Goal: Task Accomplishment & Management: Complete application form

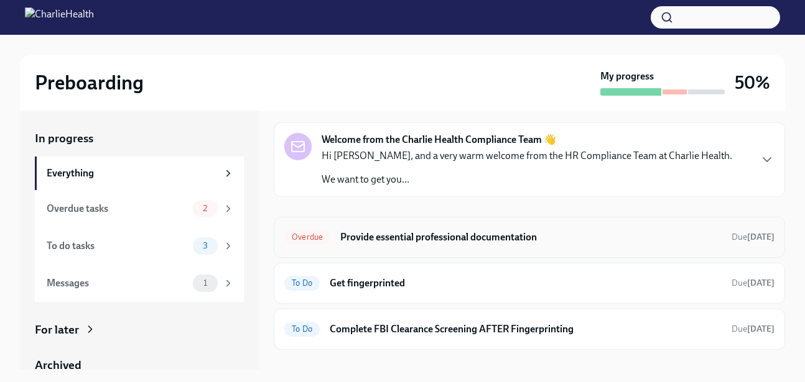
scroll to position [41, 0]
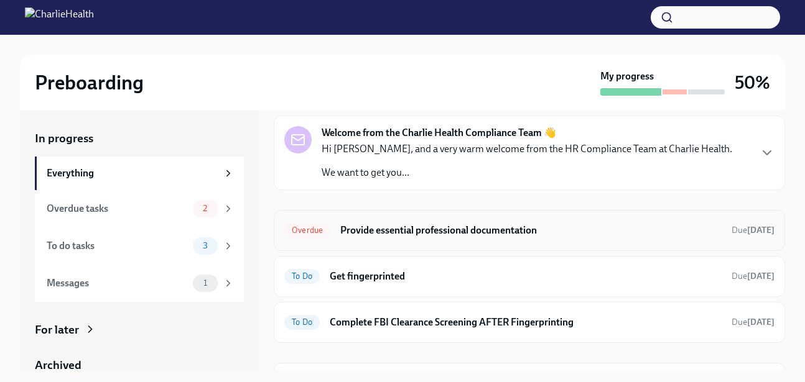
click at [330, 236] on div "Overdue Provide essential professional documentation Due [DATE]" at bounding box center [529, 231] width 490 height 20
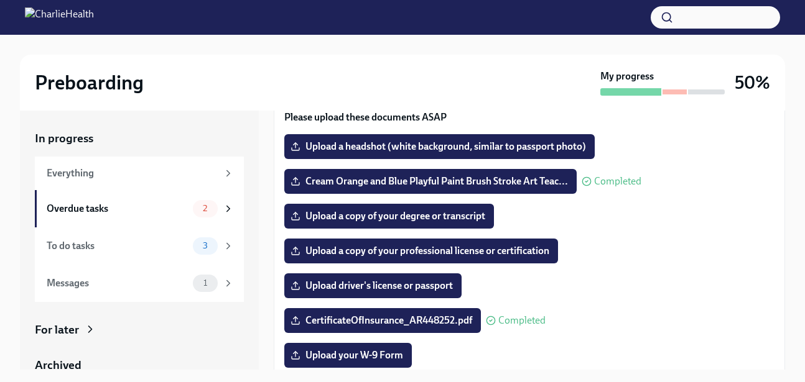
scroll to position [123, 0]
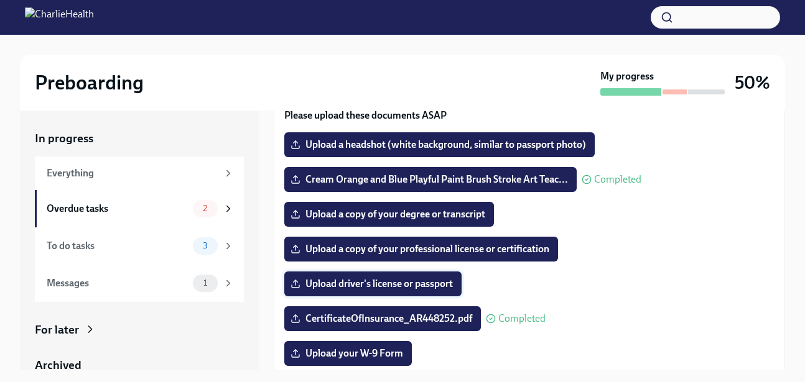
click at [437, 285] on span "Upload driver's license or passport" at bounding box center [373, 284] width 160 height 12
click at [0, 0] on input "Upload driver's license or passport" at bounding box center [0, 0] width 0 height 0
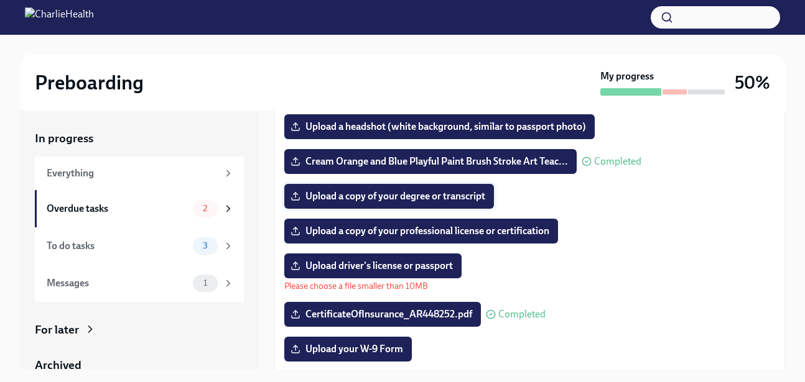
scroll to position [146, 0]
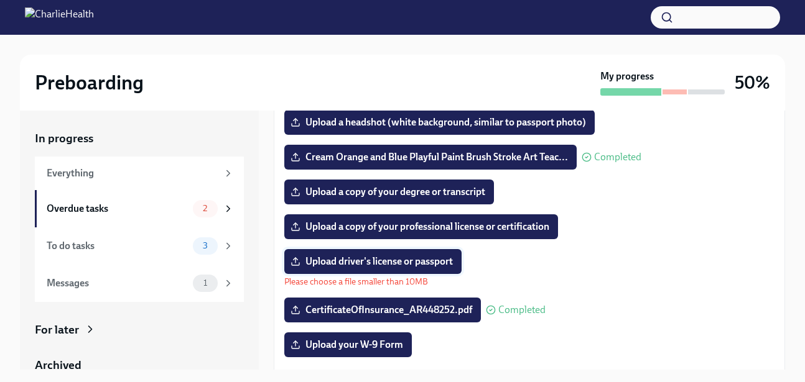
click at [330, 259] on span "Upload driver's license or passport" at bounding box center [373, 262] width 160 height 12
click at [0, 0] on input "Upload driver's license or passport" at bounding box center [0, 0] width 0 height 0
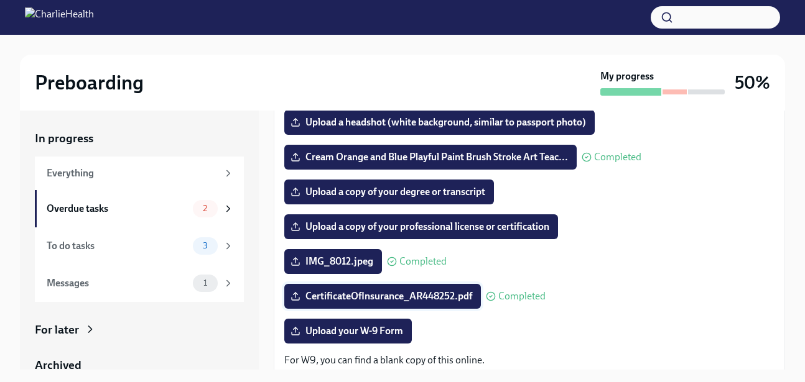
click at [425, 293] on span "CertificateOfInsurance_AR448252.pdf" at bounding box center [382, 296] width 179 height 12
click at [0, 0] on input "CertificateOfInsurance_AR448252.pdf" at bounding box center [0, 0] width 0 height 0
click at [376, 230] on span "Upload a copy of your professional license or certification" at bounding box center [421, 227] width 256 height 12
click at [0, 0] on input "Upload a copy of your professional license or certification" at bounding box center [0, 0] width 0 height 0
click at [366, 195] on span "Upload a copy of your degree or transcript" at bounding box center [389, 192] width 192 height 12
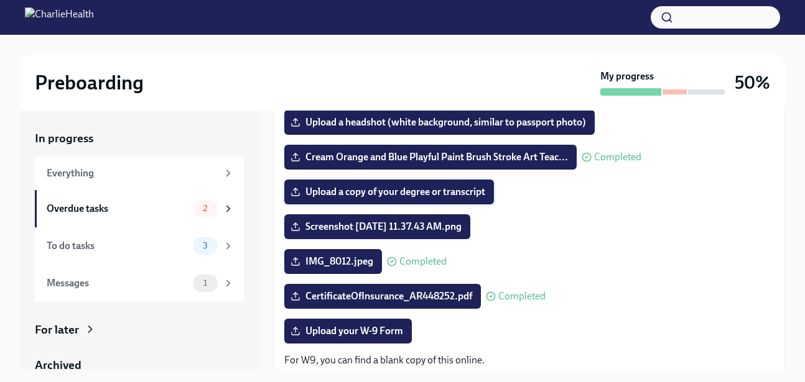
click at [0, 0] on input "Upload a copy of your degree or transcript" at bounding box center [0, 0] width 0 height 0
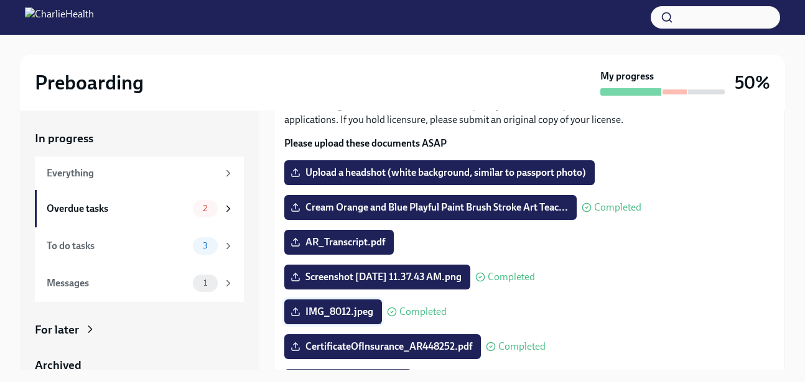
scroll to position [77, 0]
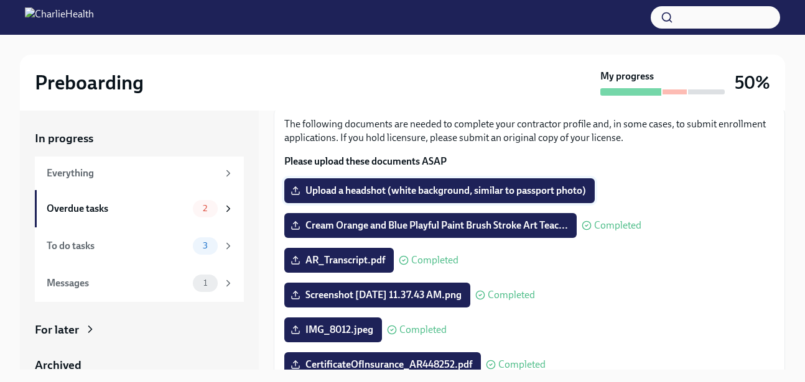
click at [397, 188] on span "Upload a headshot (white background, similar to passport photo)" at bounding box center [439, 191] width 293 height 12
click at [0, 0] on input "Upload a headshot (white background, similar to passport photo)" at bounding box center [0, 0] width 0 height 0
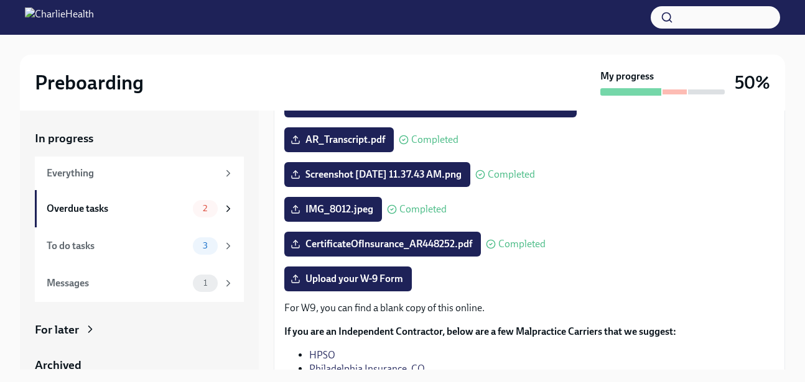
scroll to position [200, 0]
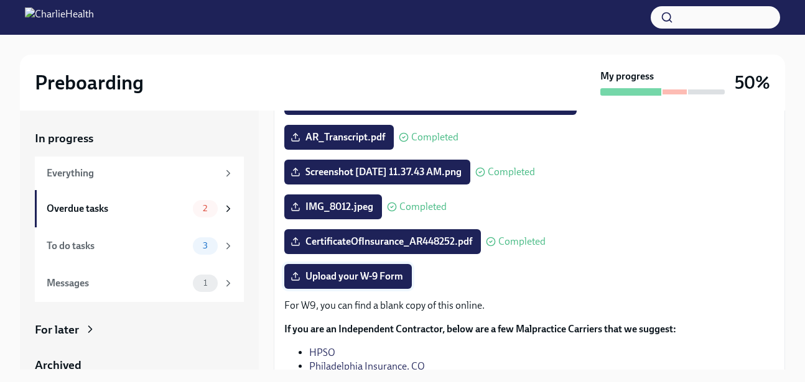
click at [347, 274] on span "Upload your W-9 Form" at bounding box center [348, 277] width 110 height 12
click at [0, 0] on input "Upload your W-9 Form" at bounding box center [0, 0] width 0 height 0
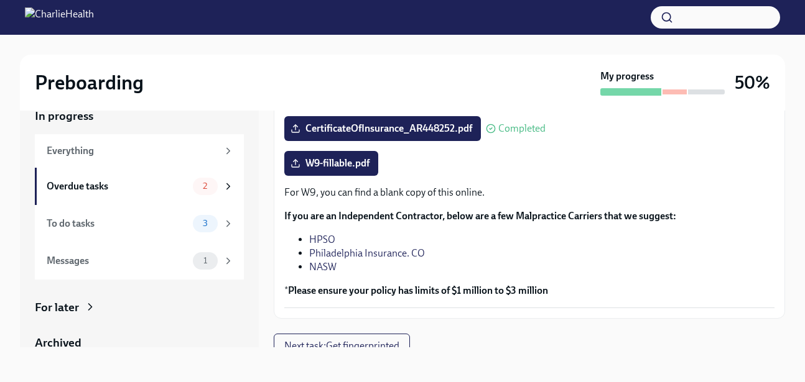
scroll to position [302, 0]
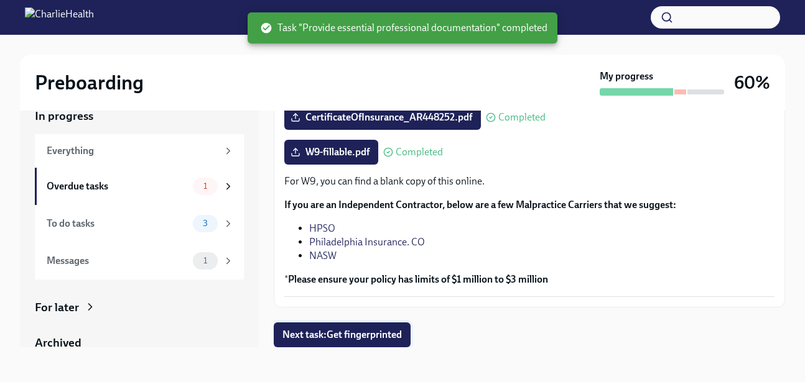
click at [381, 337] on span "Next task : Get fingerprinted" at bounding box center [341, 335] width 119 height 12
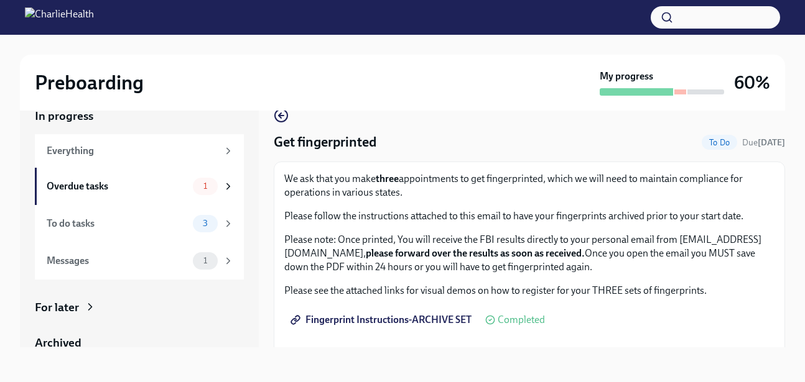
click at [427, 318] on span "Fingerprint Instructions-ARCHIVE SET" at bounding box center [382, 320] width 178 height 12
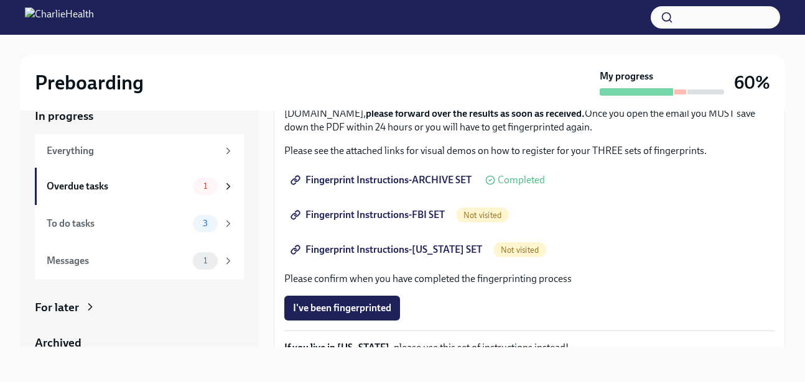
scroll to position [116, 0]
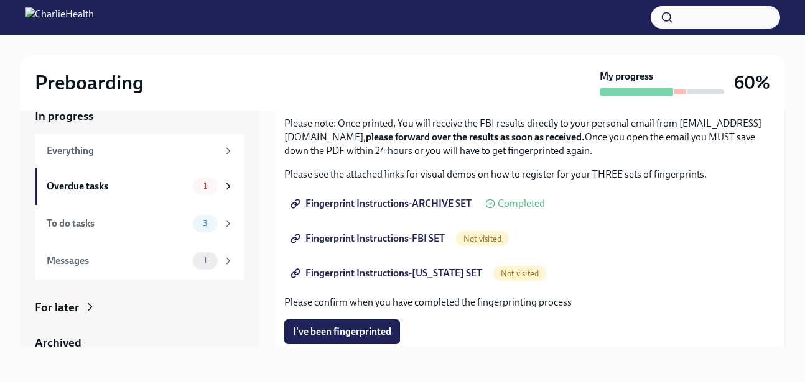
click at [402, 206] on span "Fingerprint Instructions-ARCHIVE SET" at bounding box center [382, 204] width 178 height 12
click at [488, 237] on span "Not visited" at bounding box center [482, 238] width 53 height 9
click at [363, 242] on span "Fingerprint Instructions-FBI SET" at bounding box center [369, 239] width 152 height 12
click at [396, 276] on span "Fingerprint Instructions-[US_STATE] SET" at bounding box center [387, 273] width 189 height 12
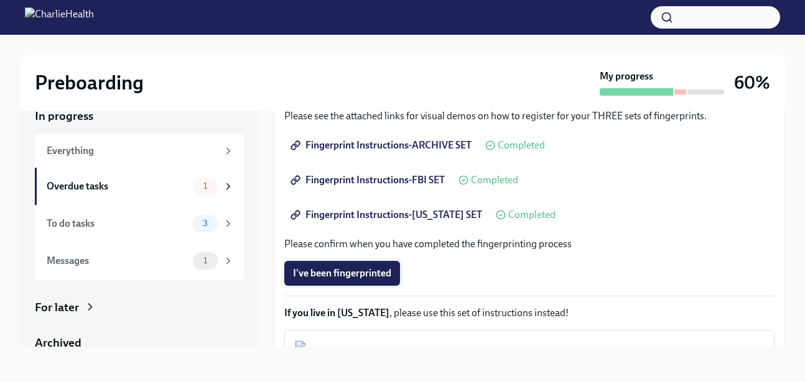
scroll to position [0, 0]
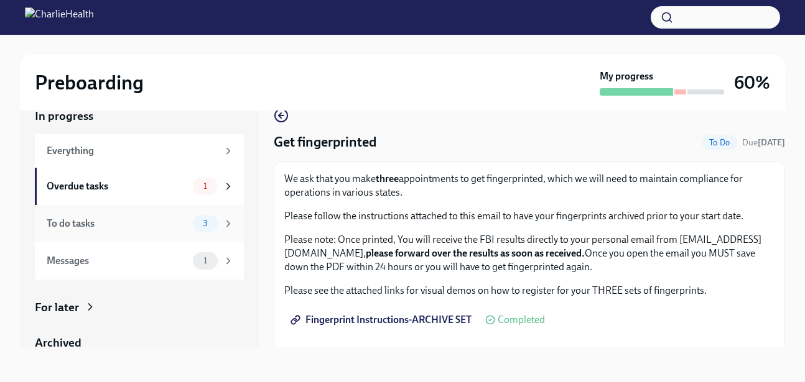
click at [203, 225] on span "3" at bounding box center [205, 223] width 20 height 9
